Goal: Find specific page/section: Find specific page/section

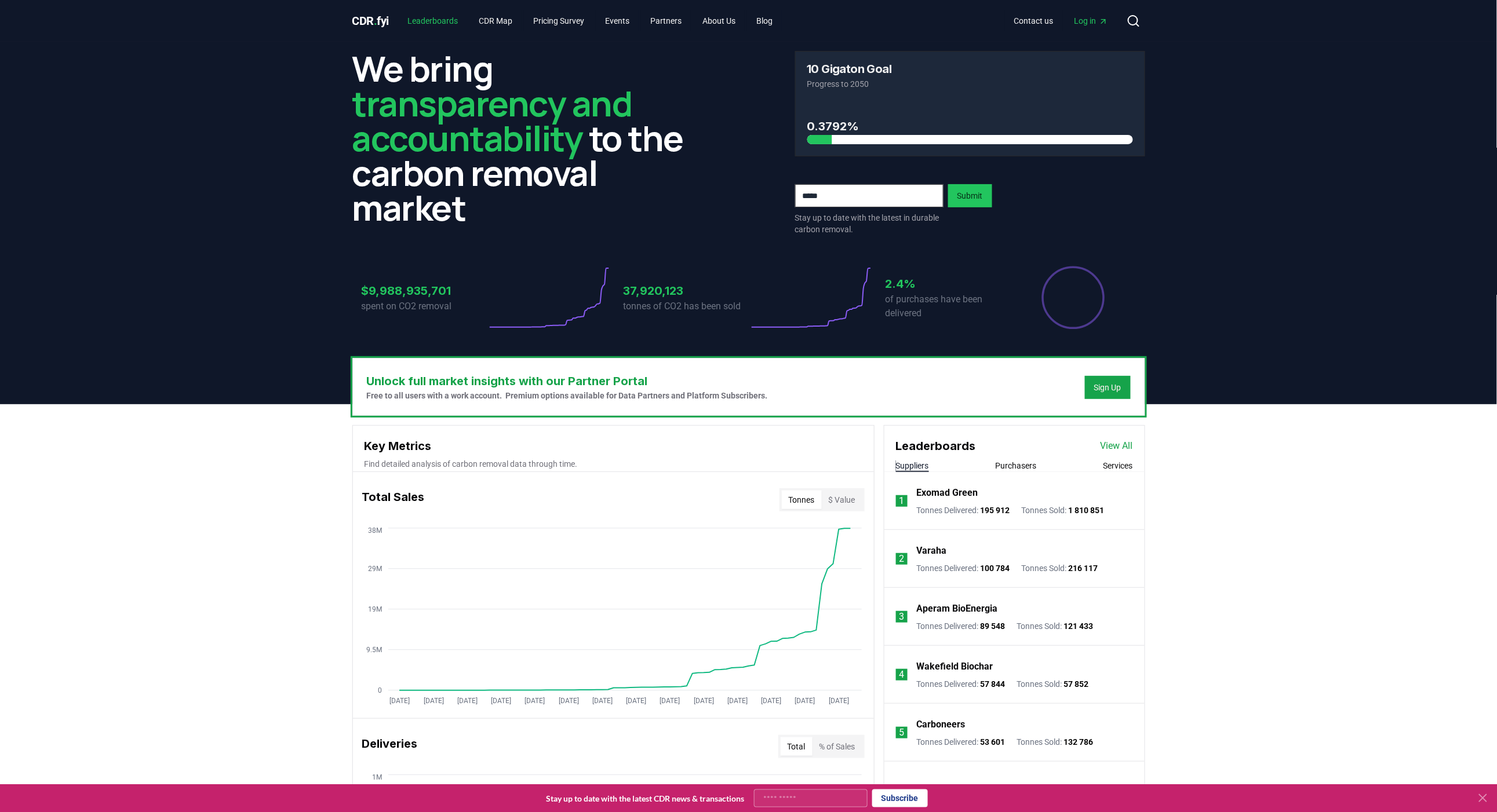
click at [444, 20] on link "Leaderboards" at bounding box center [433, 21] width 69 height 21
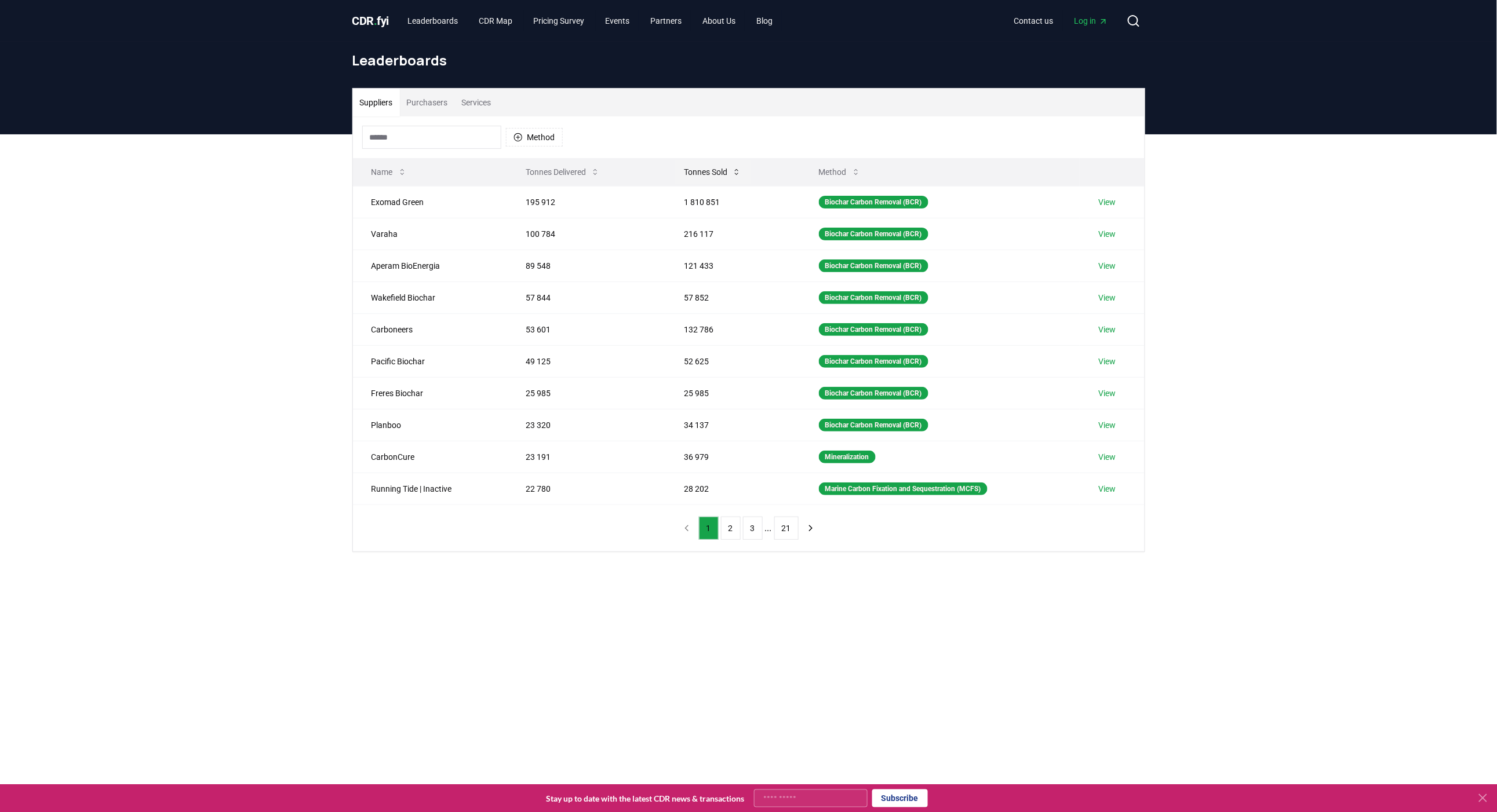
click at [700, 170] on button "Tonnes Sold" at bounding box center [712, 172] width 76 height 23
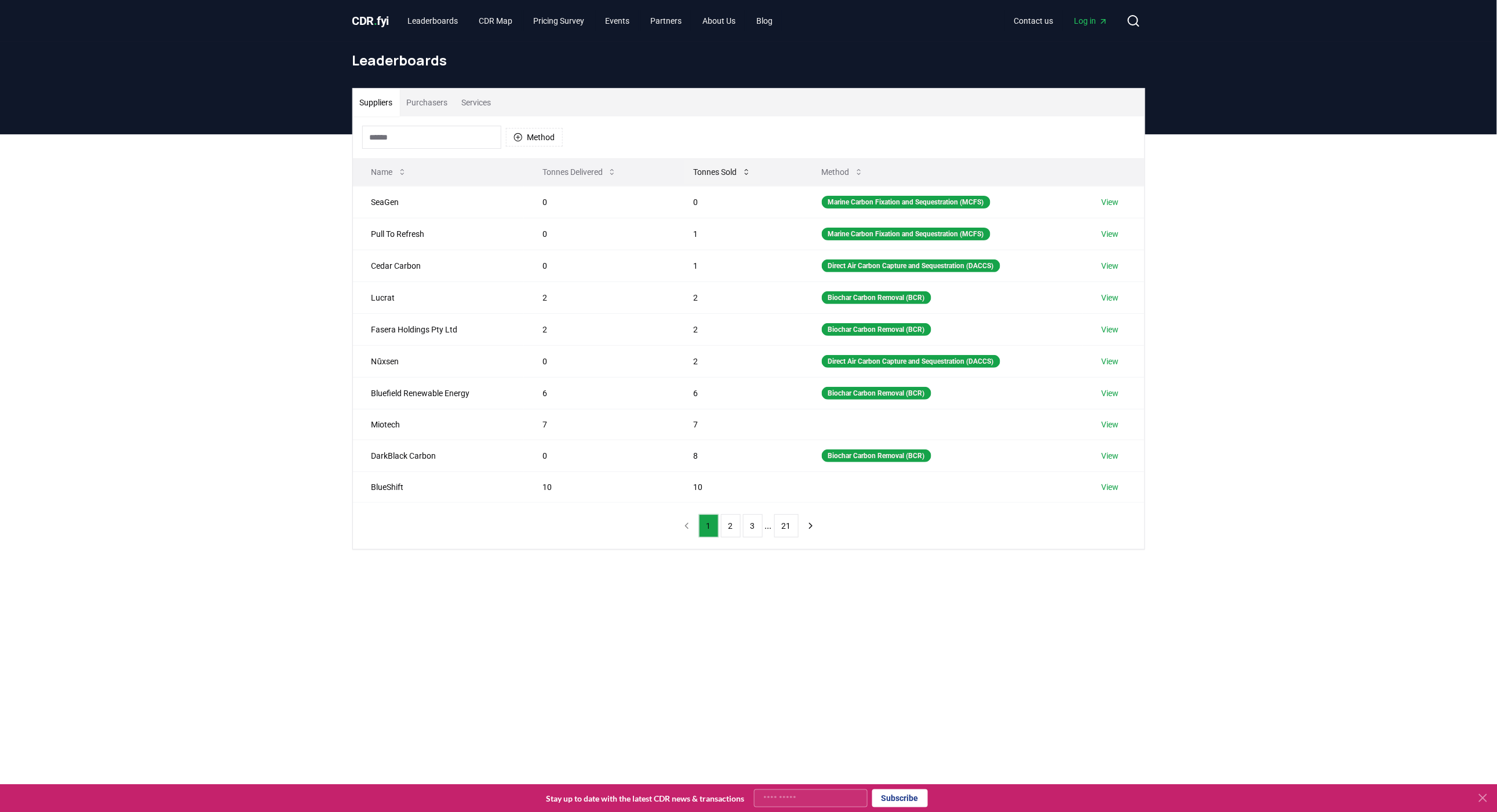
click at [700, 170] on button "Tonnes Sold" at bounding box center [722, 172] width 76 height 23
